Goal: Find specific page/section: Find specific page/section

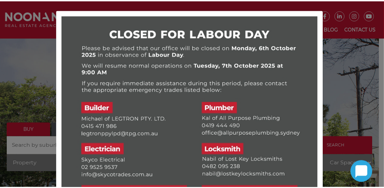
scroll to position [101, 0]
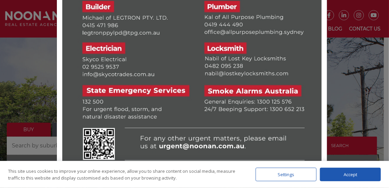
click at [364, 78] on div at bounding box center [194, 94] width 389 height 188
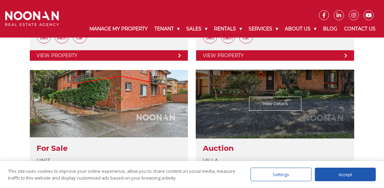
scroll to position [0, 0]
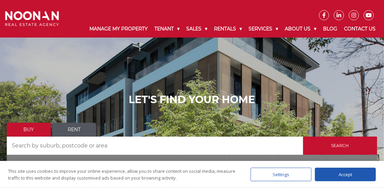
click at [62, 146] on input "Search by Address" at bounding box center [155, 146] width 296 height 18
type input "2223"
click at [303, 137] on input "Search" at bounding box center [340, 146] width 74 height 18
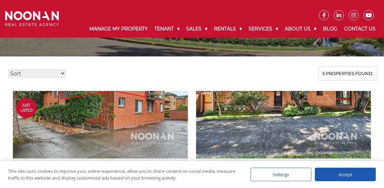
scroll to position [158, 0]
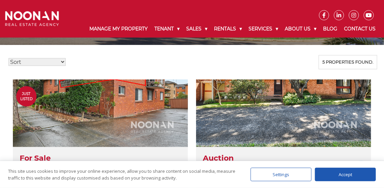
click at [56, 61] on select "Sort Price: High to Low Price: Low to High Date: Newest First Date: Oldest Firs…" at bounding box center [36, 62] width 57 height 8
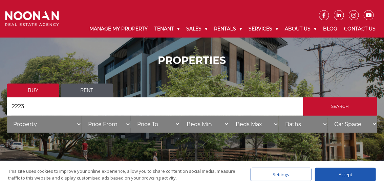
scroll to position [0, 0]
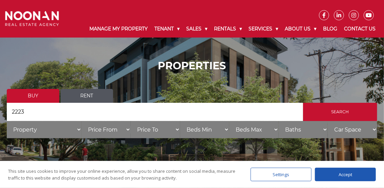
click at [85, 93] on link "Rent" at bounding box center [87, 96] width 53 height 14
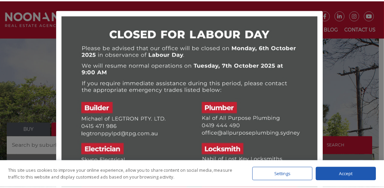
scroll to position [101, 0]
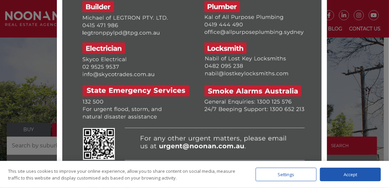
click at [342, 79] on div at bounding box center [194, 94] width 389 height 188
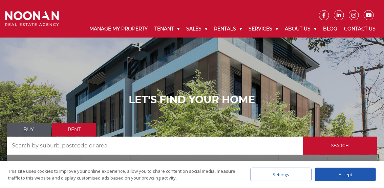
click at [84, 152] on input "Search by Address" at bounding box center [155, 146] width 296 height 18
type input "2223"
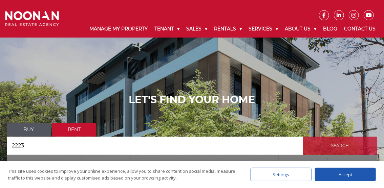
click at [331, 144] on input "Search" at bounding box center [340, 146] width 74 height 18
